Goal: Task Accomplishment & Management: Manage account settings

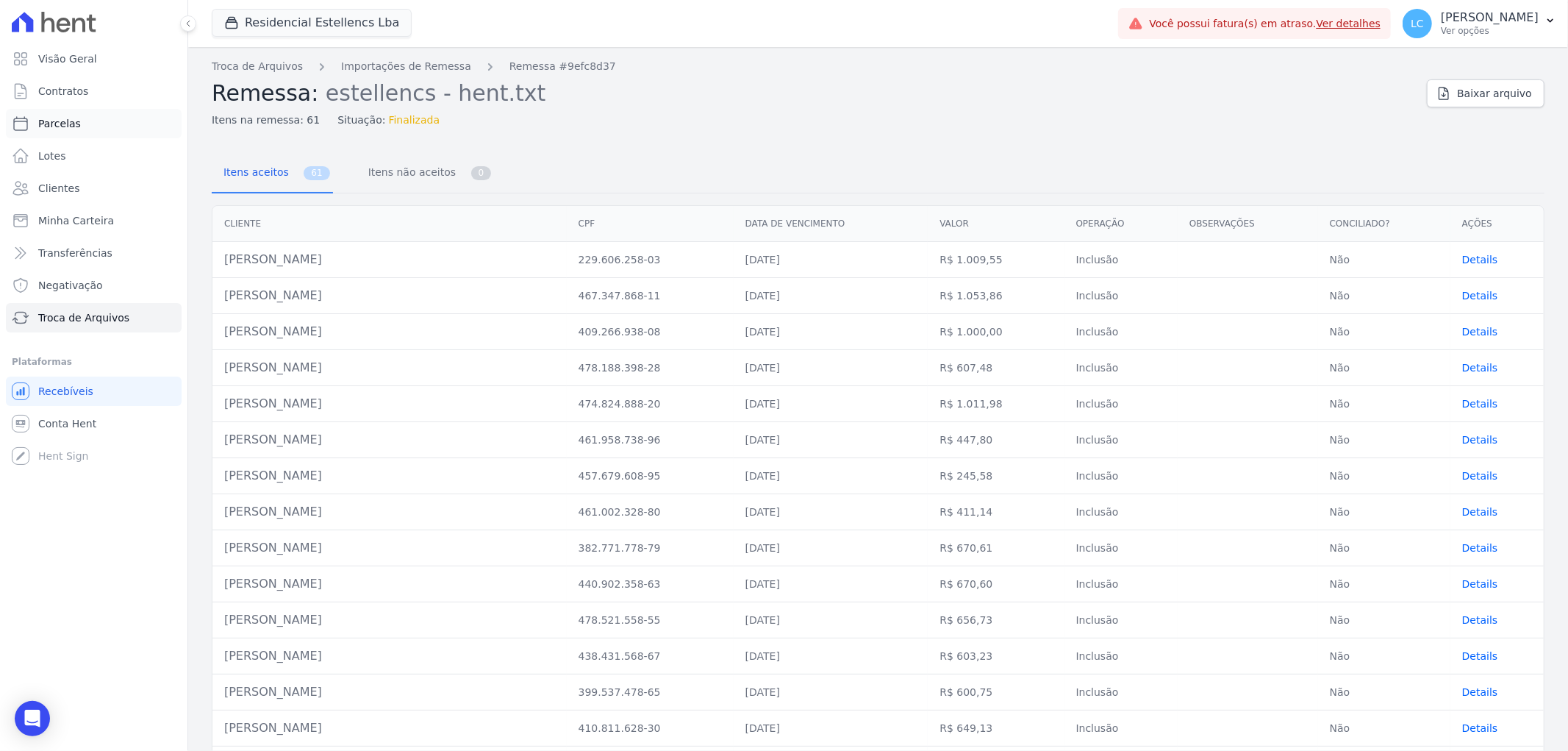
click at [64, 135] on link "Parcelas" at bounding box center [93, 124] width 176 height 29
select select
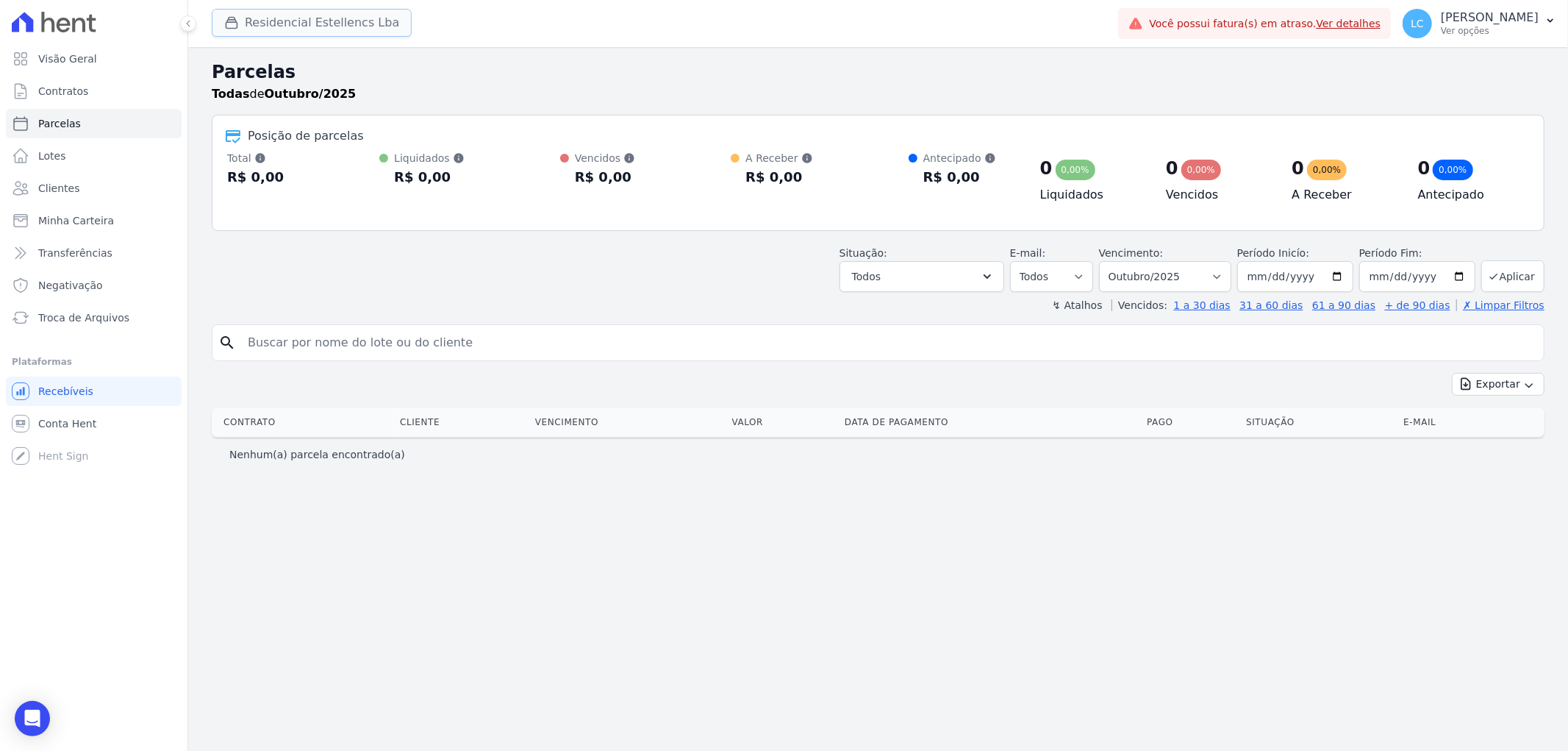
click at [293, 26] on button "Residencial Estellencs Lba" at bounding box center [312, 23] width 200 height 28
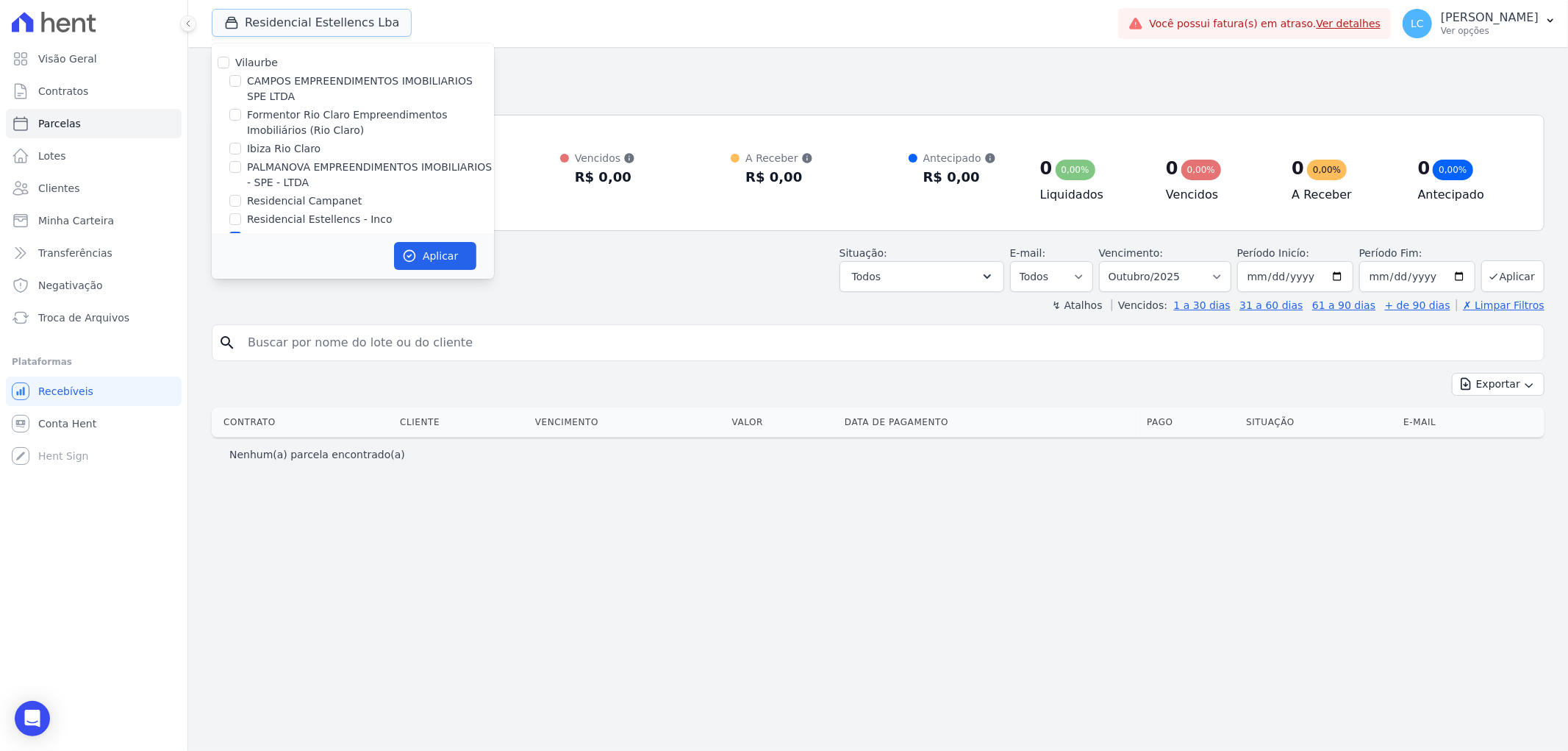
scroll to position [24, 0]
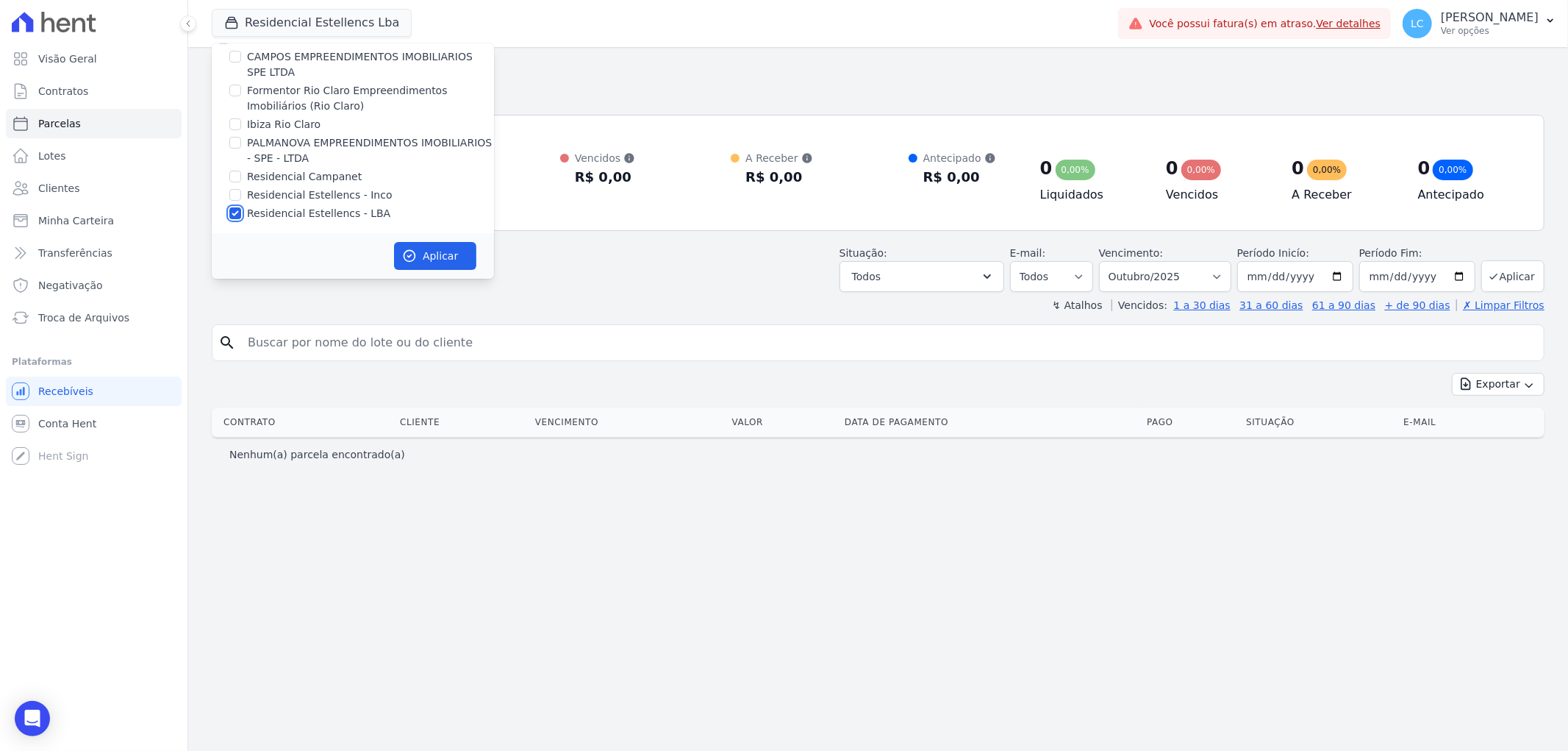
click at [229, 212] on input "Residencial Estellencs - LBA" at bounding box center [235, 213] width 12 height 12
checkbox input "false"
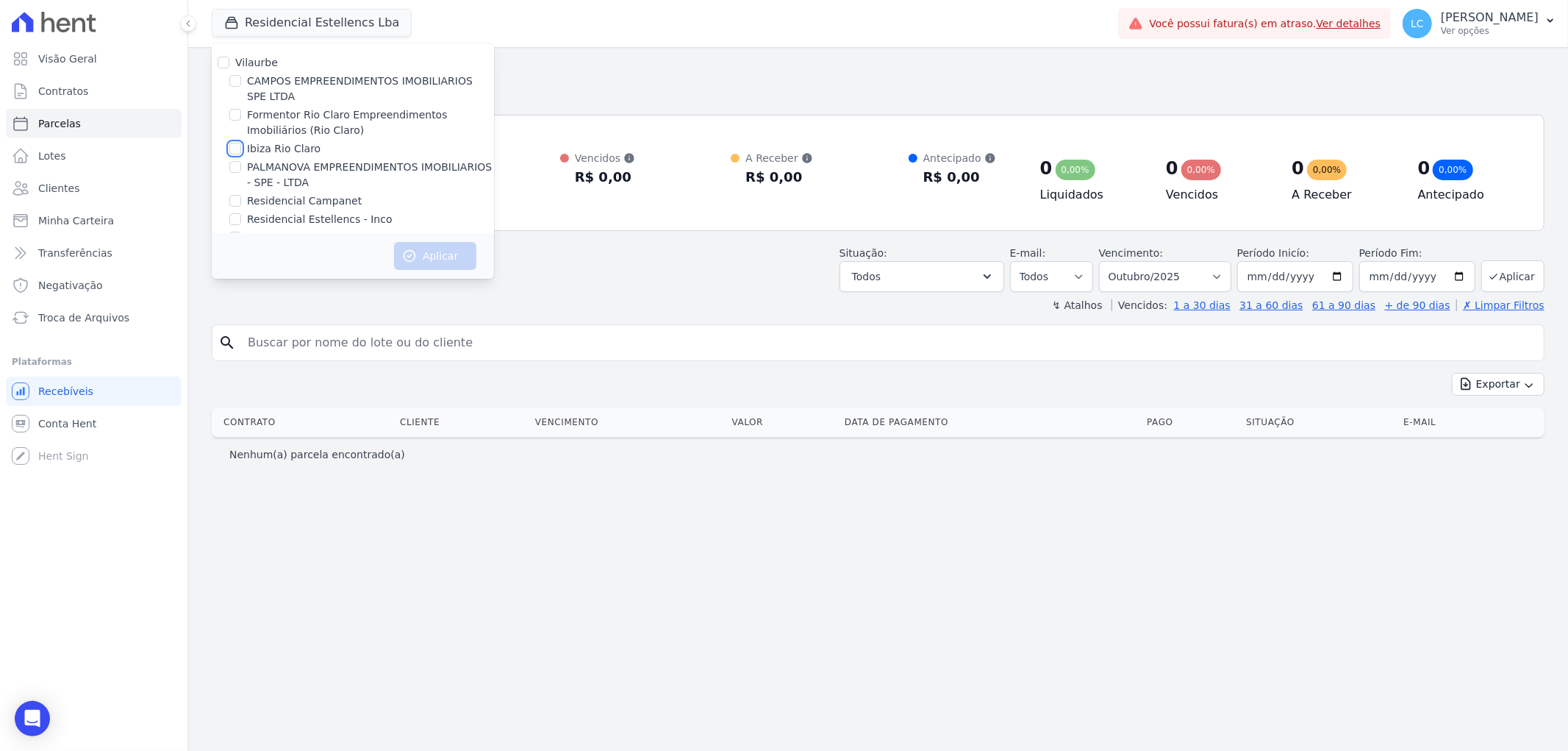
click at [234, 149] on input "Ibiza Rio Claro" at bounding box center [235, 149] width 12 height 12
checkbox input "true"
click at [424, 252] on button "Aplicar" at bounding box center [435, 256] width 82 height 28
select select
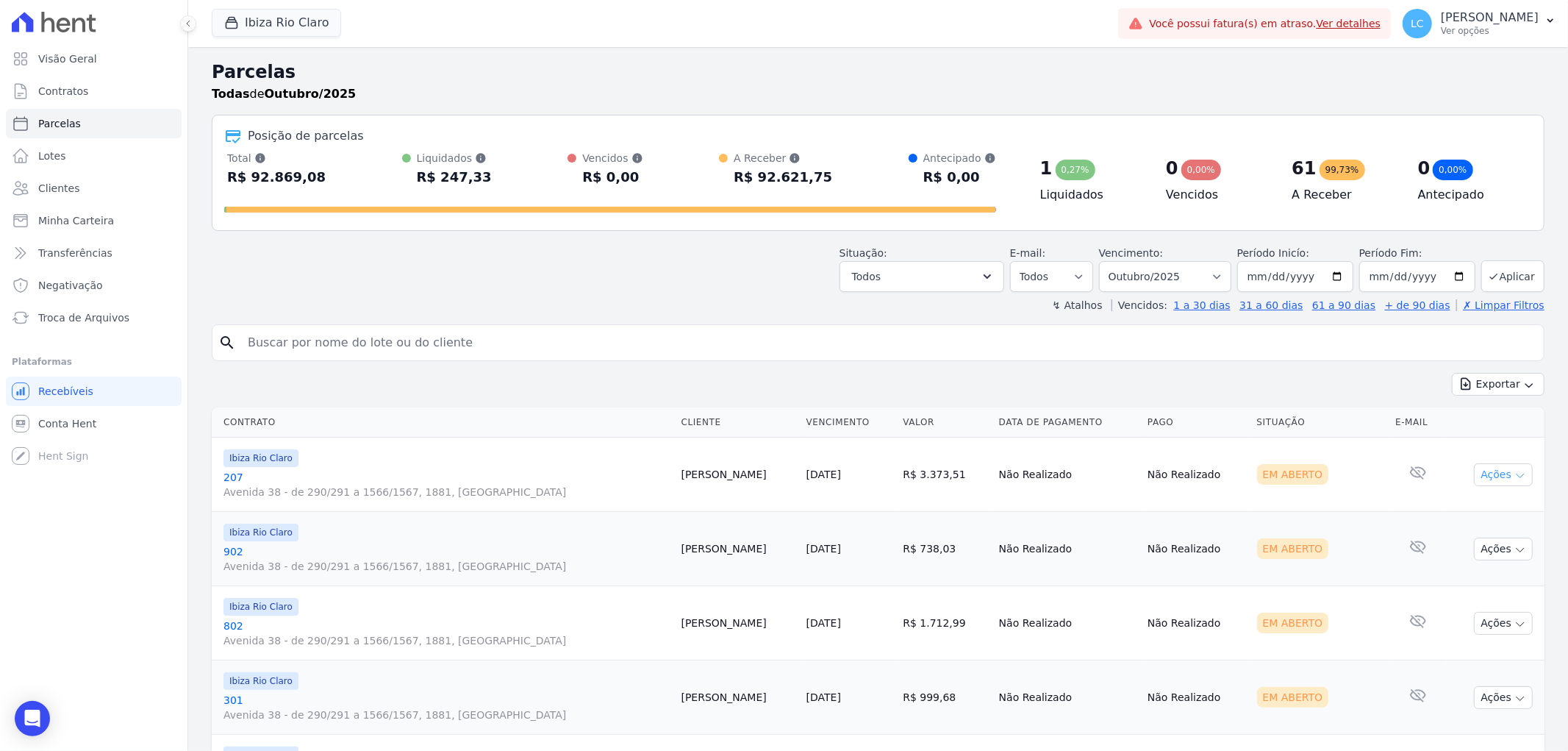
click at [1478, 480] on button "Ações" at bounding box center [1503, 474] width 59 height 23
click at [1475, 503] on link "Ver boleto" at bounding box center [1497, 508] width 141 height 27
click at [311, 15] on button "Ibiza Rio Claro" at bounding box center [277, 23] width 129 height 28
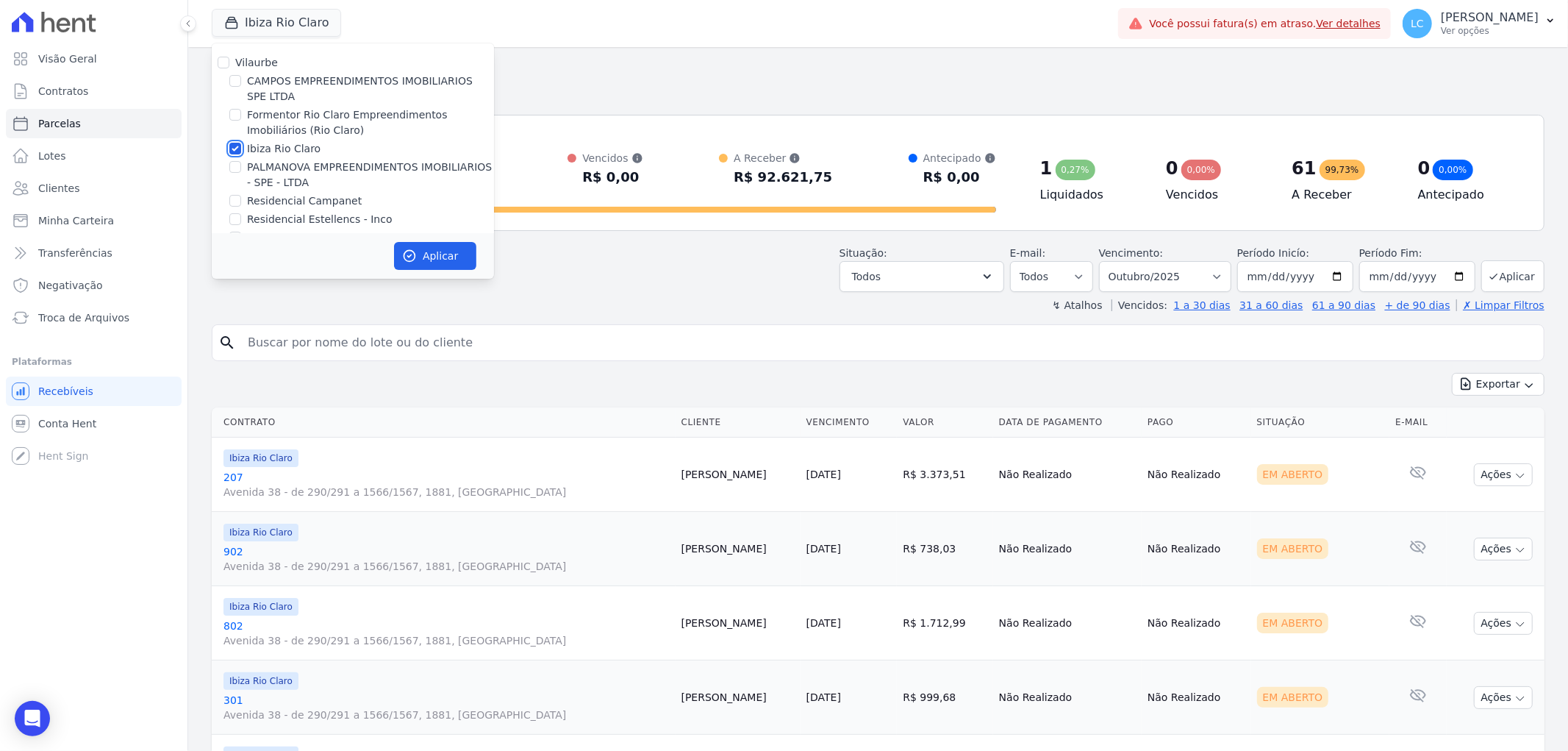
click at [232, 149] on input "Ibiza Rio Claro" at bounding box center [235, 149] width 12 height 12
checkbox input "false"
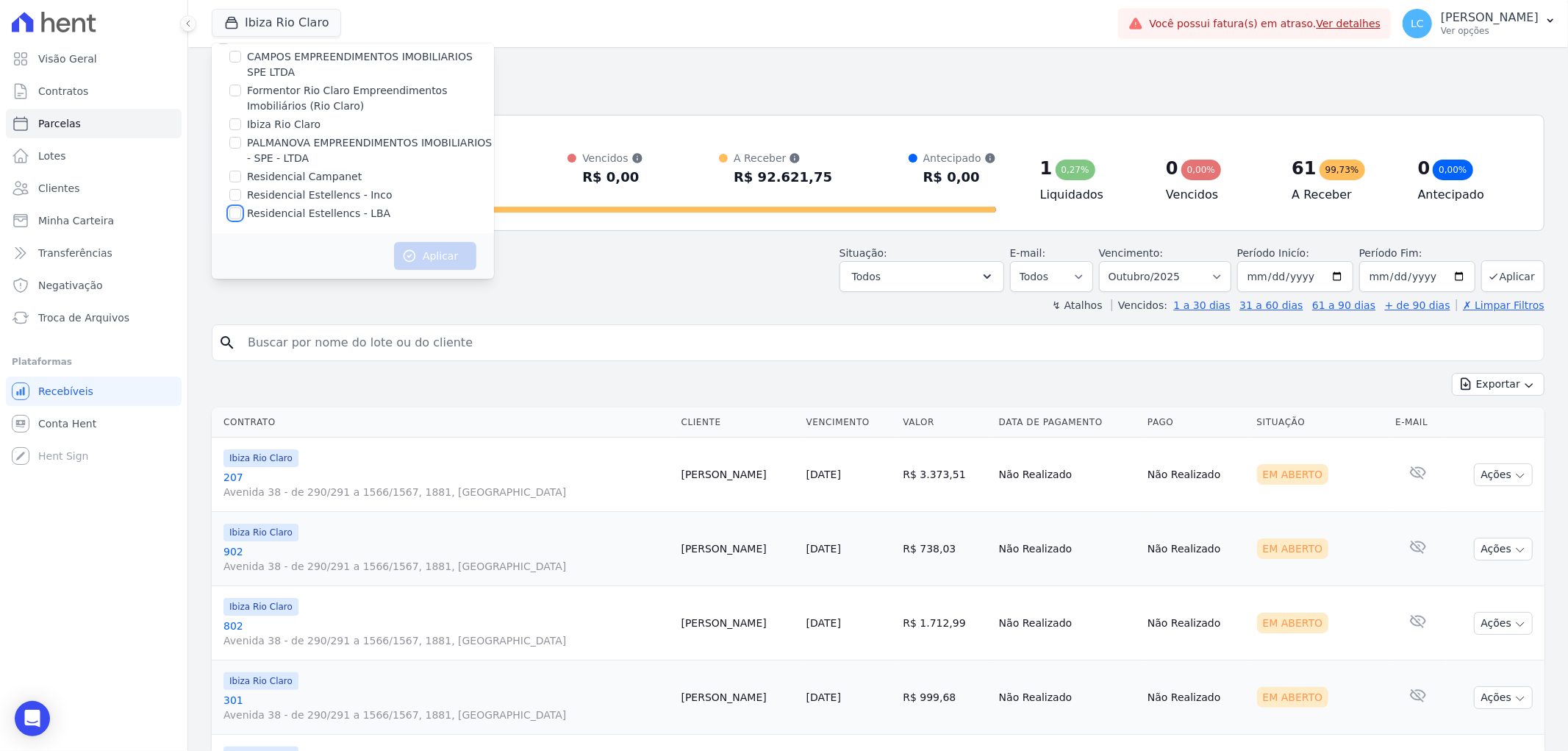
click at [231, 211] on input "Residencial Estellencs - LBA" at bounding box center [235, 213] width 12 height 12
checkbox input "true"
click at [436, 258] on button "Aplicar" at bounding box center [435, 256] width 82 height 28
select select
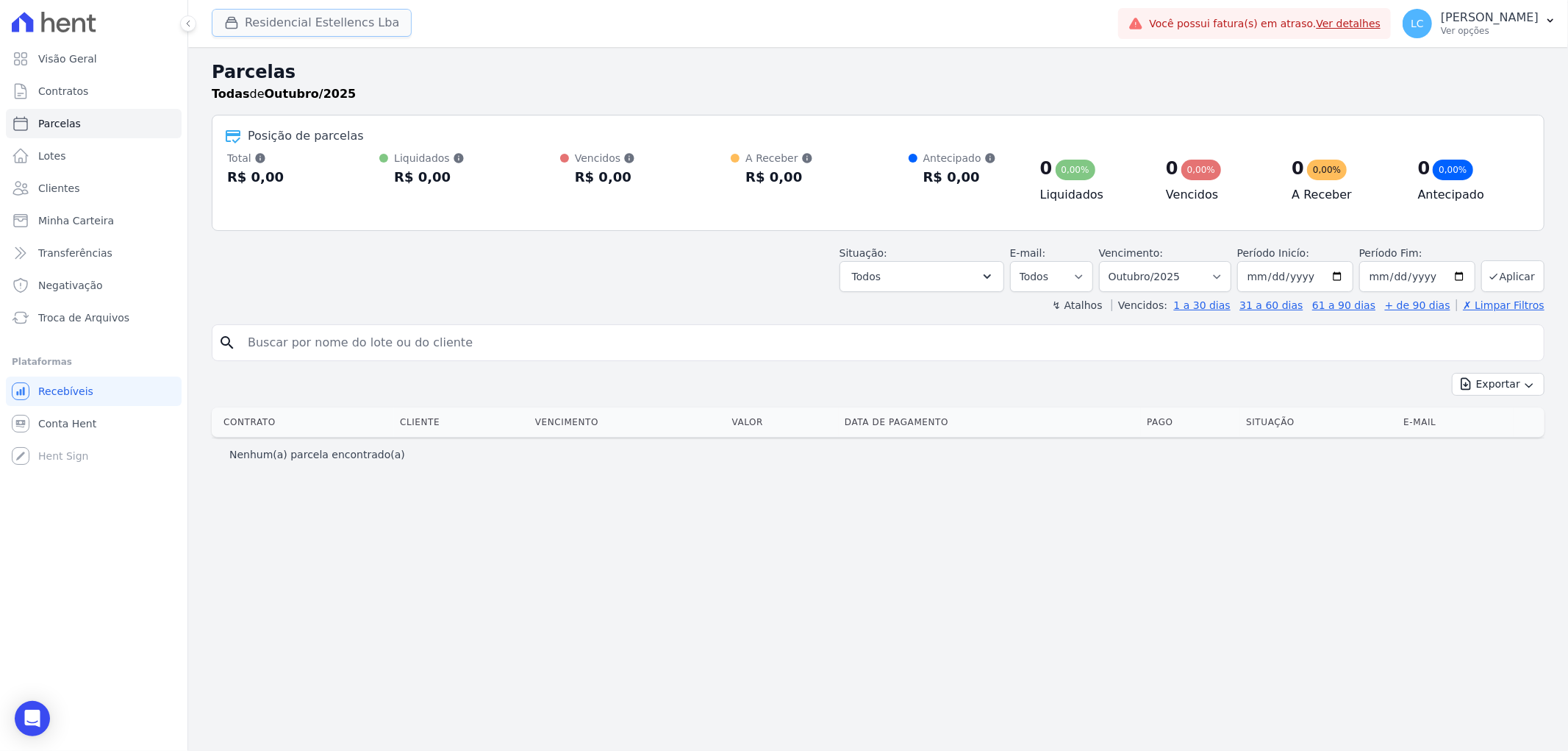
click at [337, 31] on button "Residencial Estellencs Lba" at bounding box center [312, 23] width 200 height 28
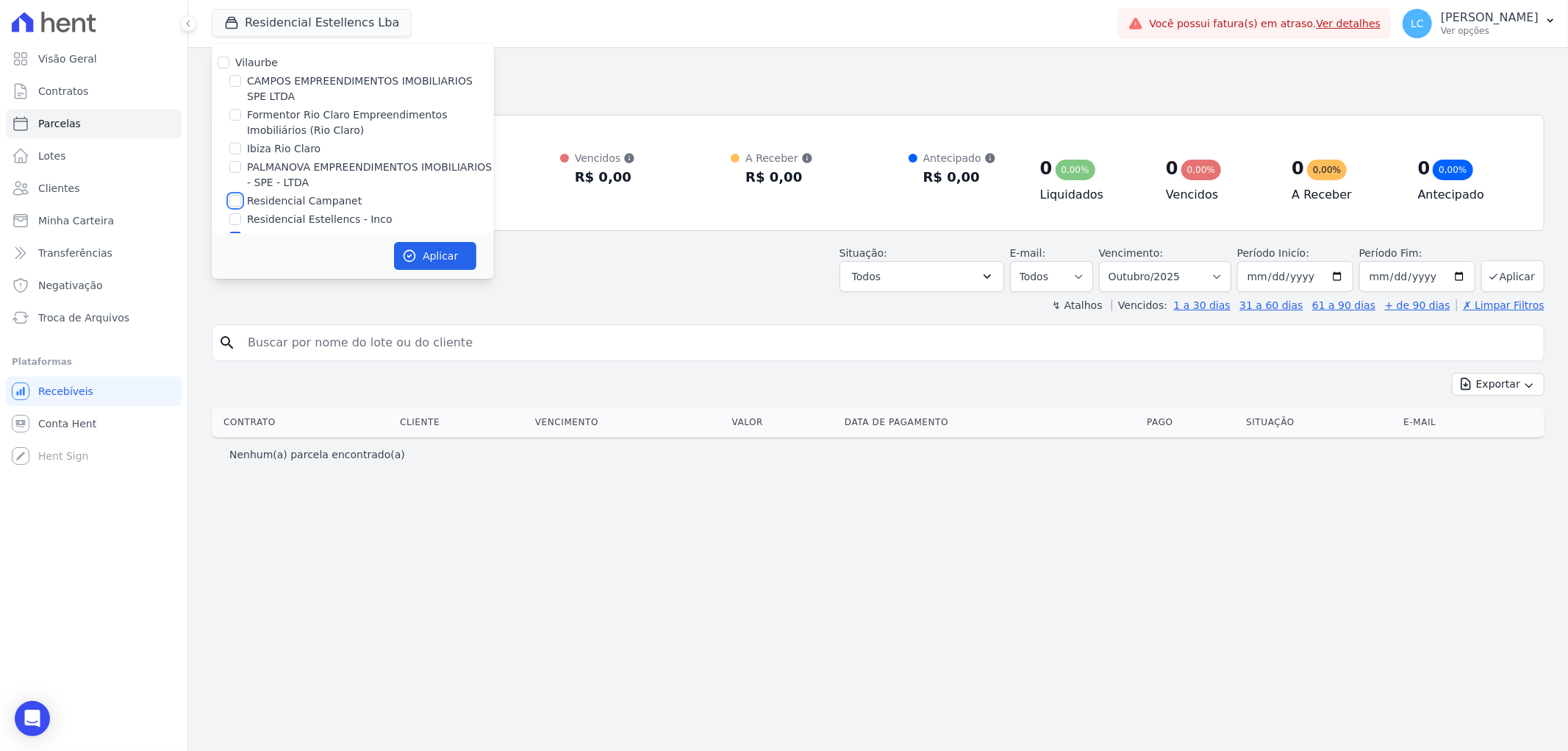
click at [234, 202] on input "Residencial Campanet" at bounding box center [235, 201] width 12 height 12
checkbox input "true"
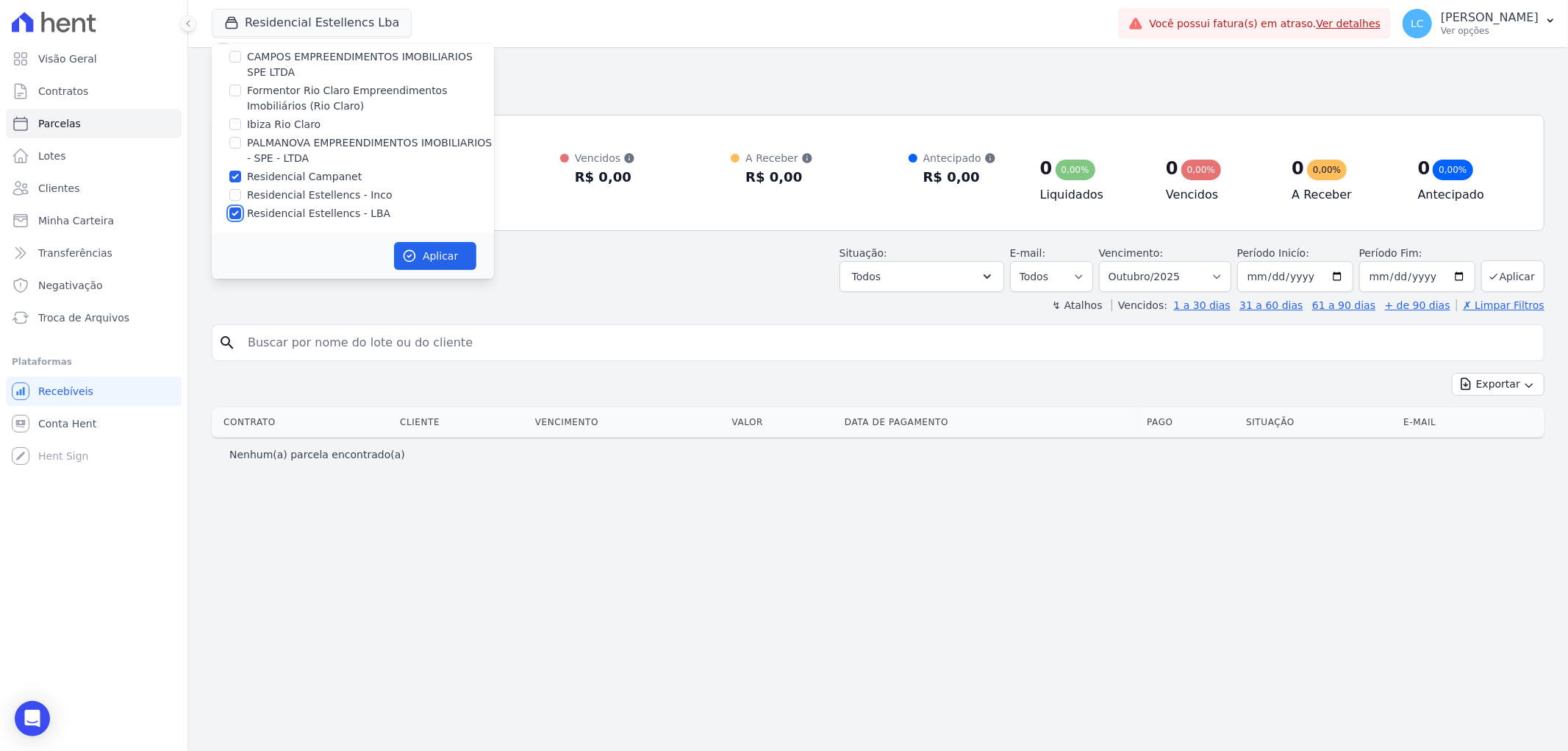
click at [238, 213] on input "Residencial Estellencs - LBA" at bounding box center [235, 213] width 12 height 12
checkbox input "false"
click at [414, 245] on button "Aplicar" at bounding box center [435, 256] width 82 height 28
select select
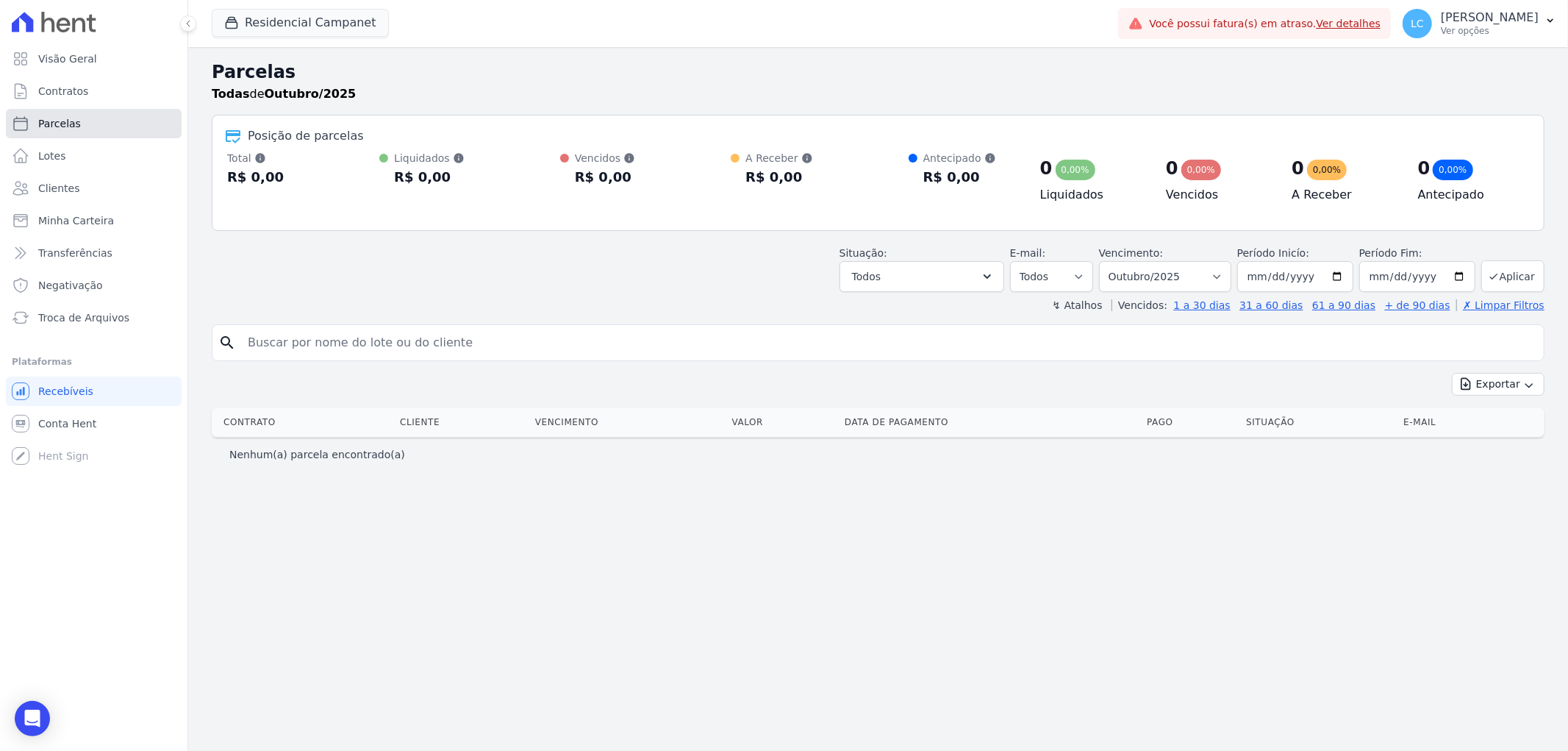
click at [79, 121] on link "Parcelas" at bounding box center [93, 124] width 176 height 29
select select
click at [1231, 274] on select "[GEOGRAPHIC_DATA] por período ──────── Todos os meses Outubro/2022 Novembro/202…" at bounding box center [1165, 277] width 132 height 31
select select "09/2025"
click at [1120, 261] on select "[GEOGRAPHIC_DATA] por período ──────── Todos os meses Outubro/2022 Novembro/202…" at bounding box center [1165, 277] width 132 height 31
